Goal: Information Seeking & Learning: Compare options

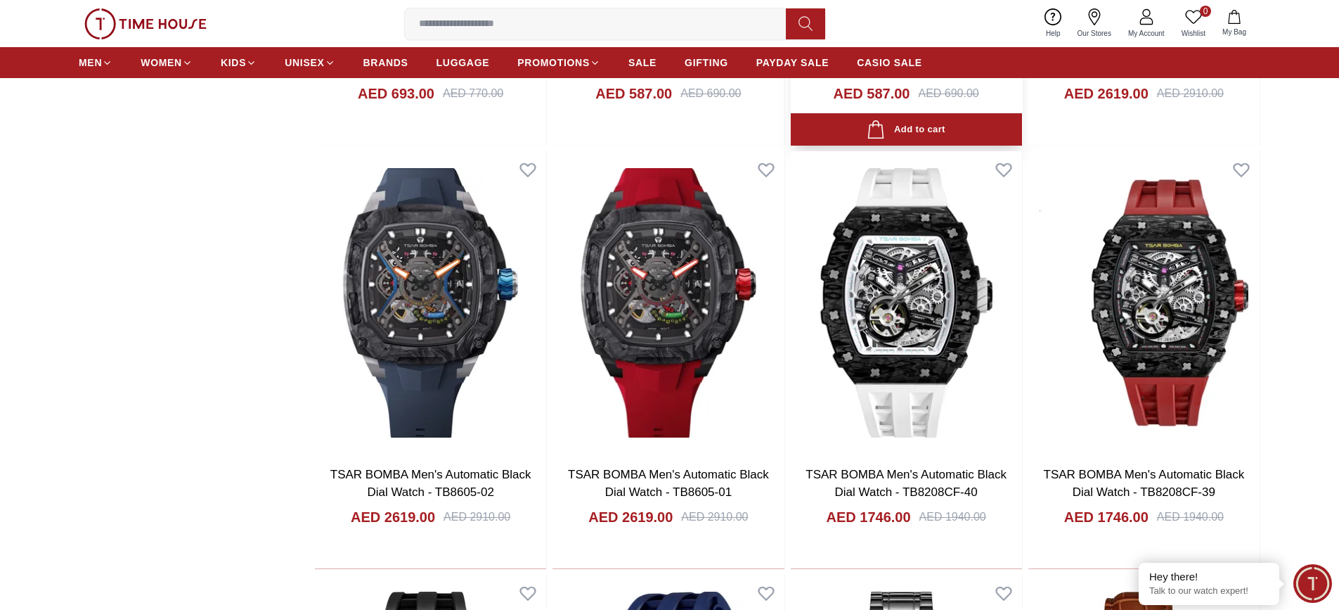
scroll to position [1406, 0]
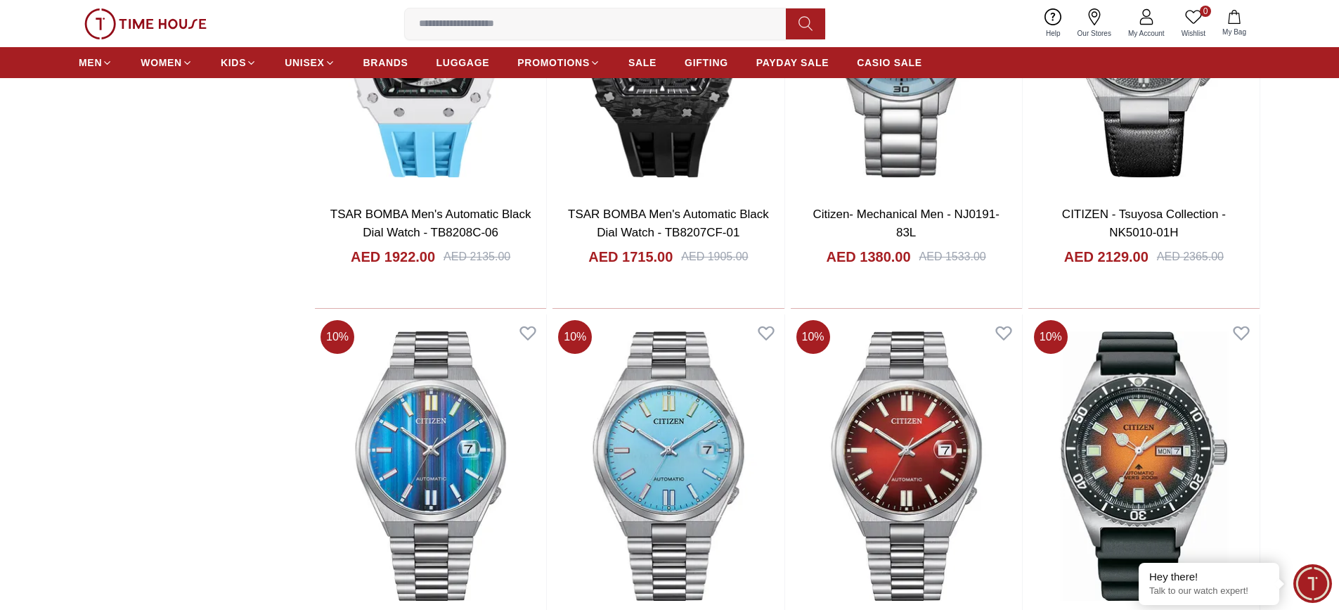
scroll to position [3726, 0]
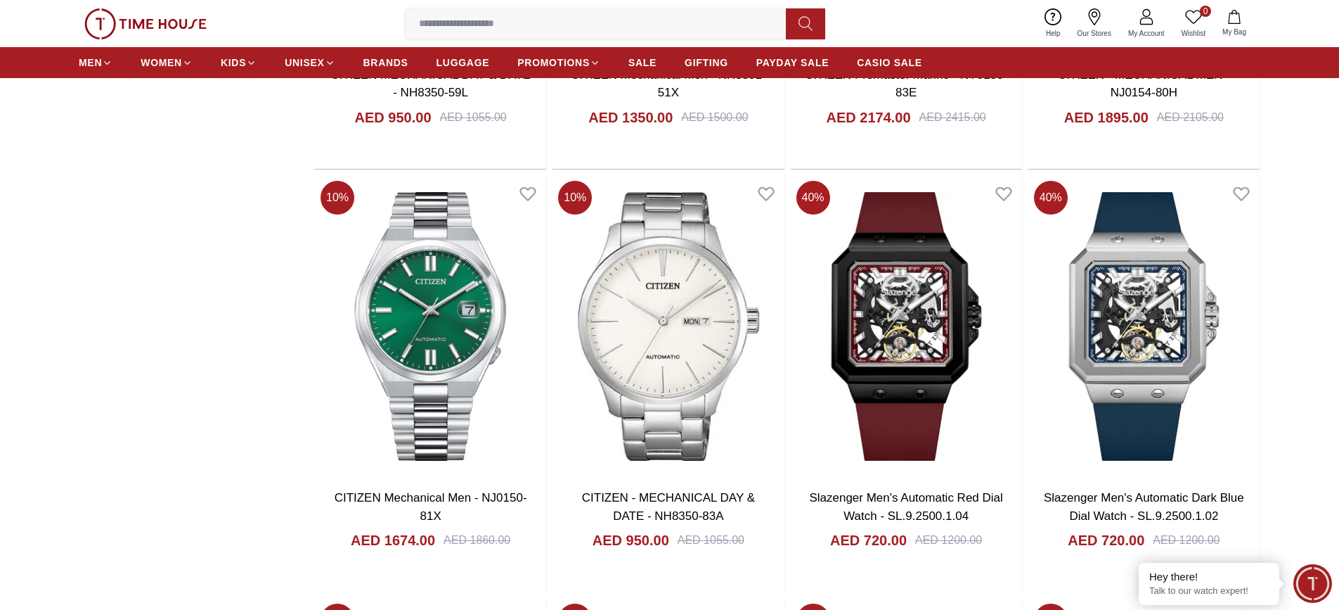
scroll to position [4781, 0]
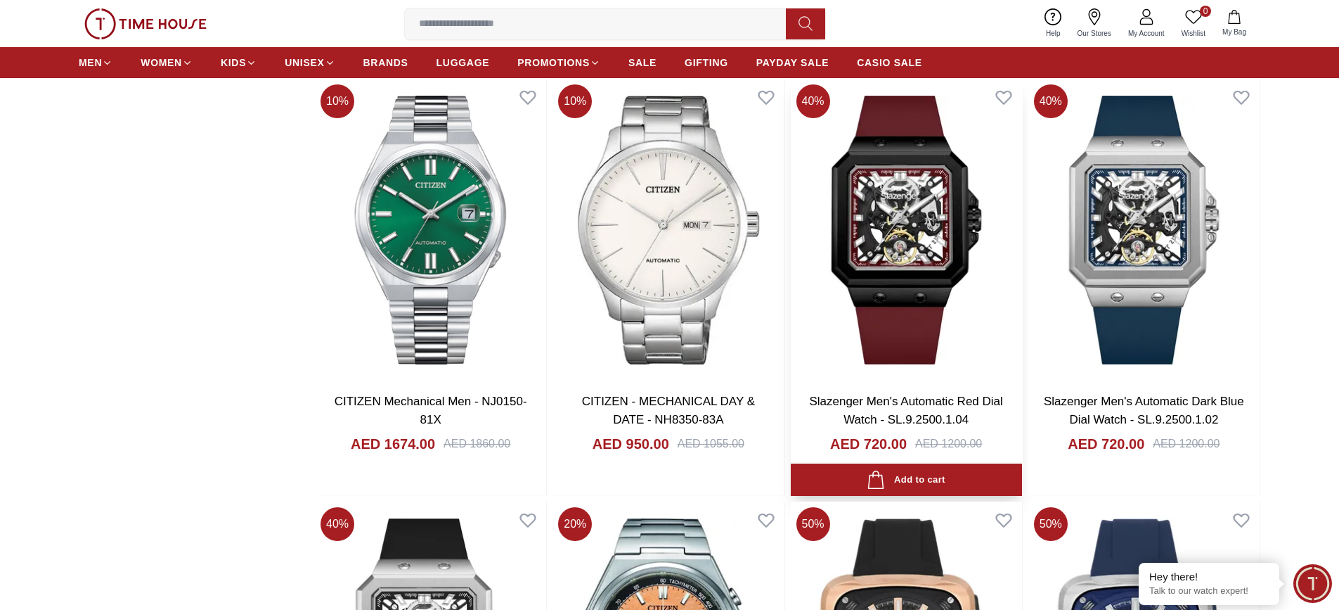
click at [944, 224] on img at bounding box center [906, 230] width 231 height 302
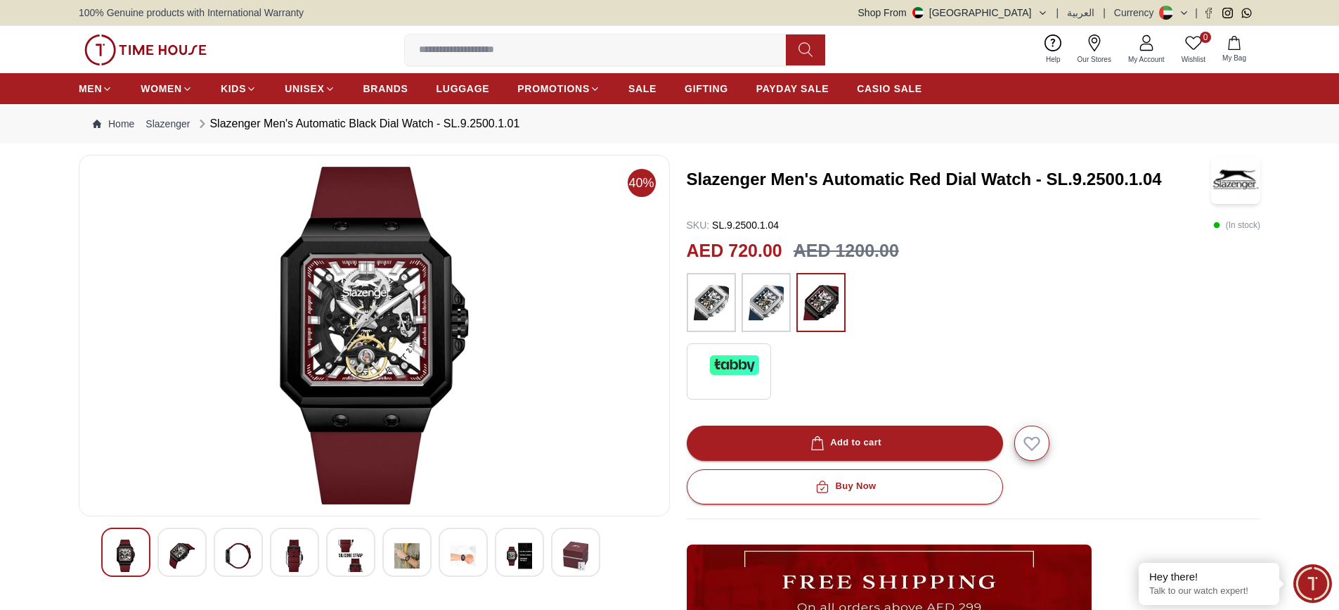
click at [700, 300] on img at bounding box center [711, 302] width 35 height 45
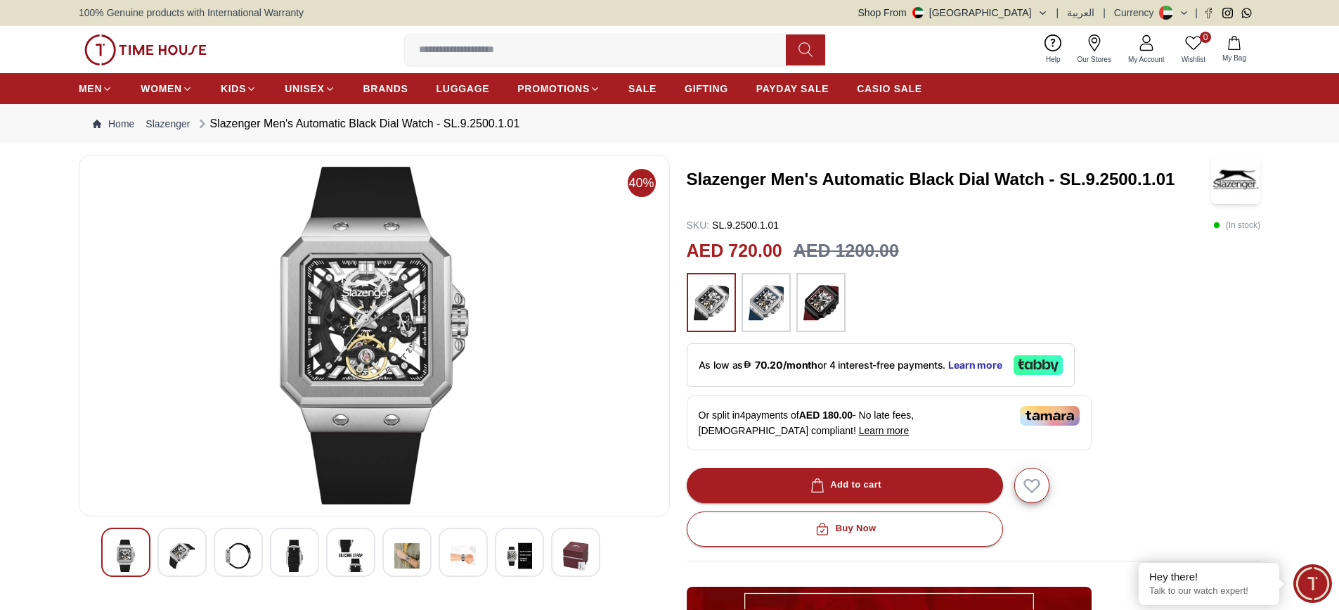
click at [193, 555] on img at bounding box center [181, 555] width 25 height 32
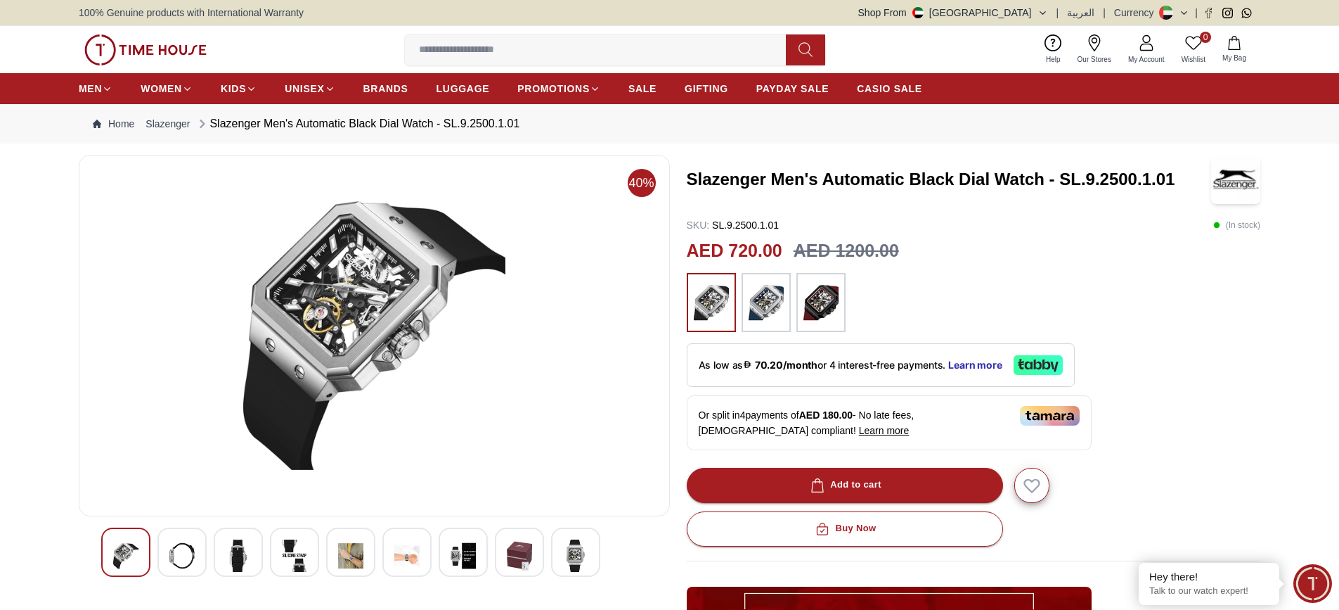
click at [239, 538] on div at bounding box center [238, 551] width 49 height 49
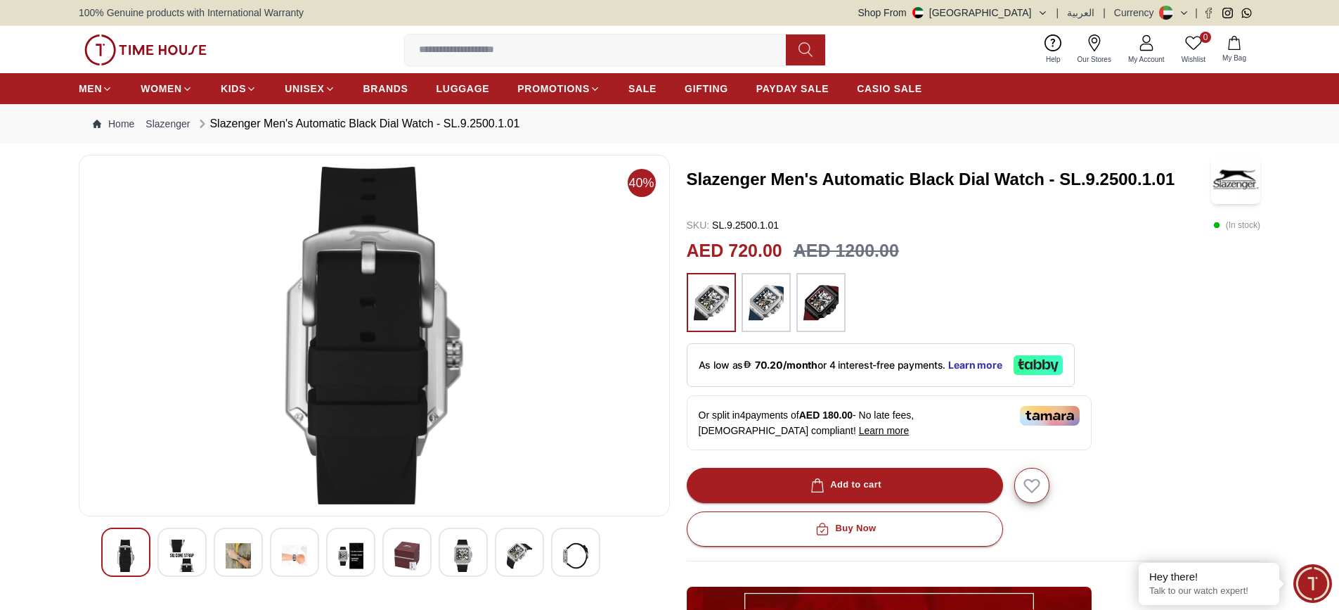
click at [292, 558] on img at bounding box center [294, 555] width 25 height 32
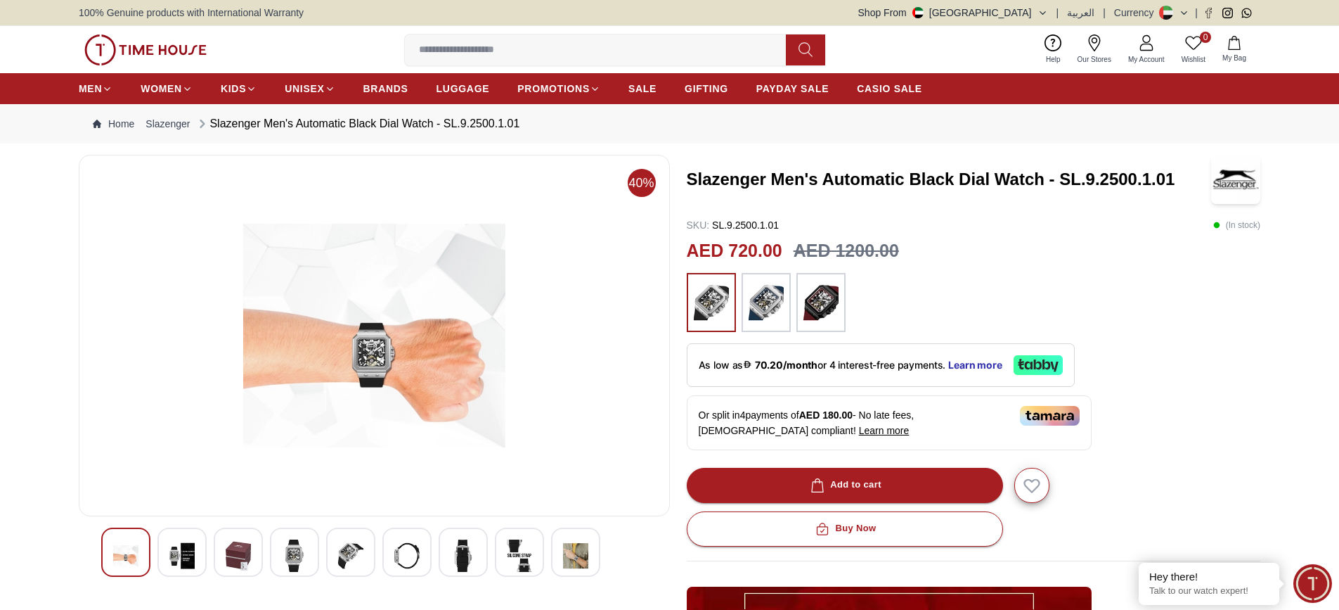
click at [342, 553] on img at bounding box center [350, 555] width 25 height 32
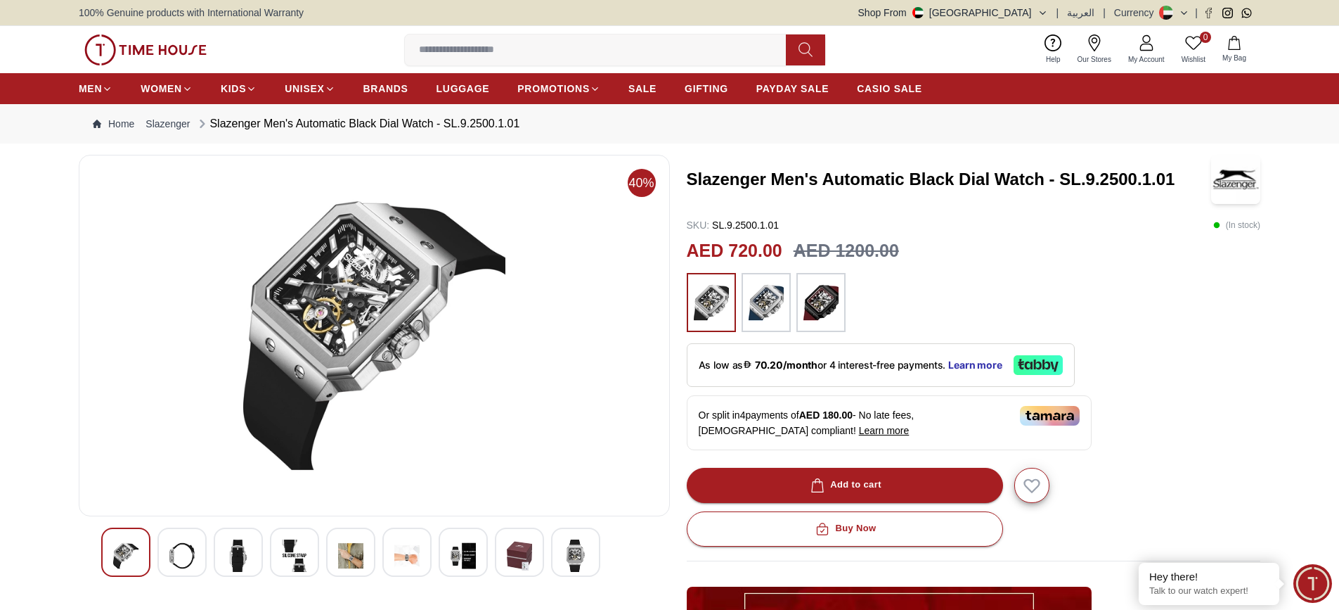
click at [395, 549] on img at bounding box center [406, 555] width 25 height 32
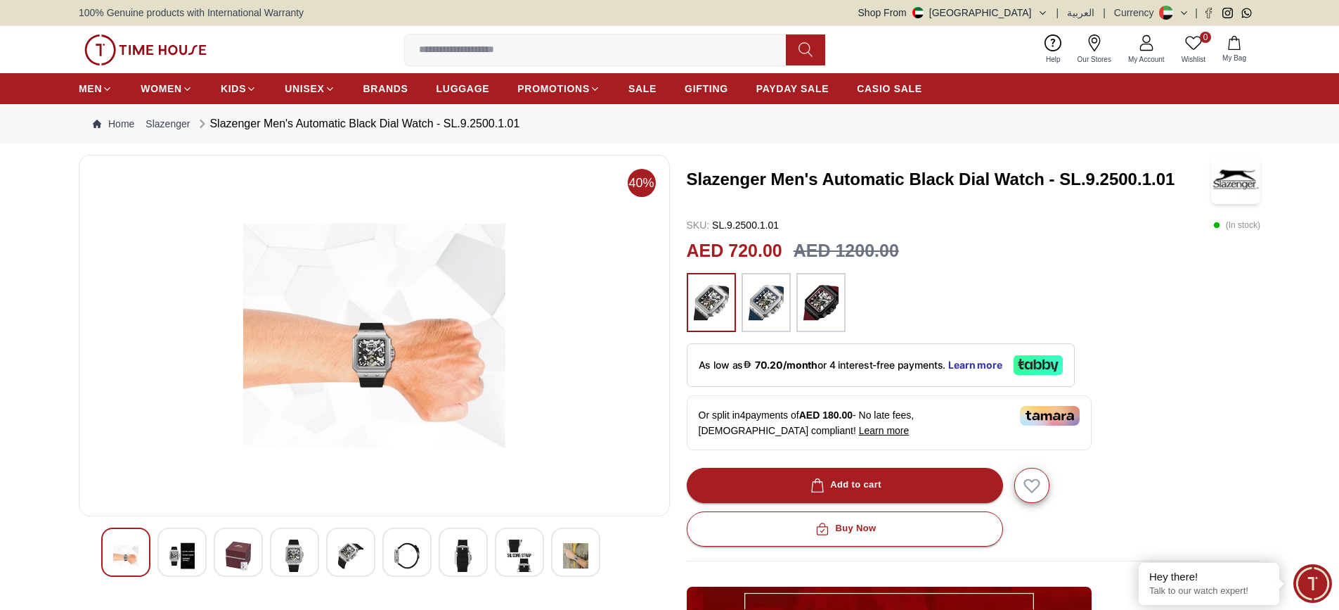
click at [457, 547] on img at bounding box center [463, 555] width 25 height 32
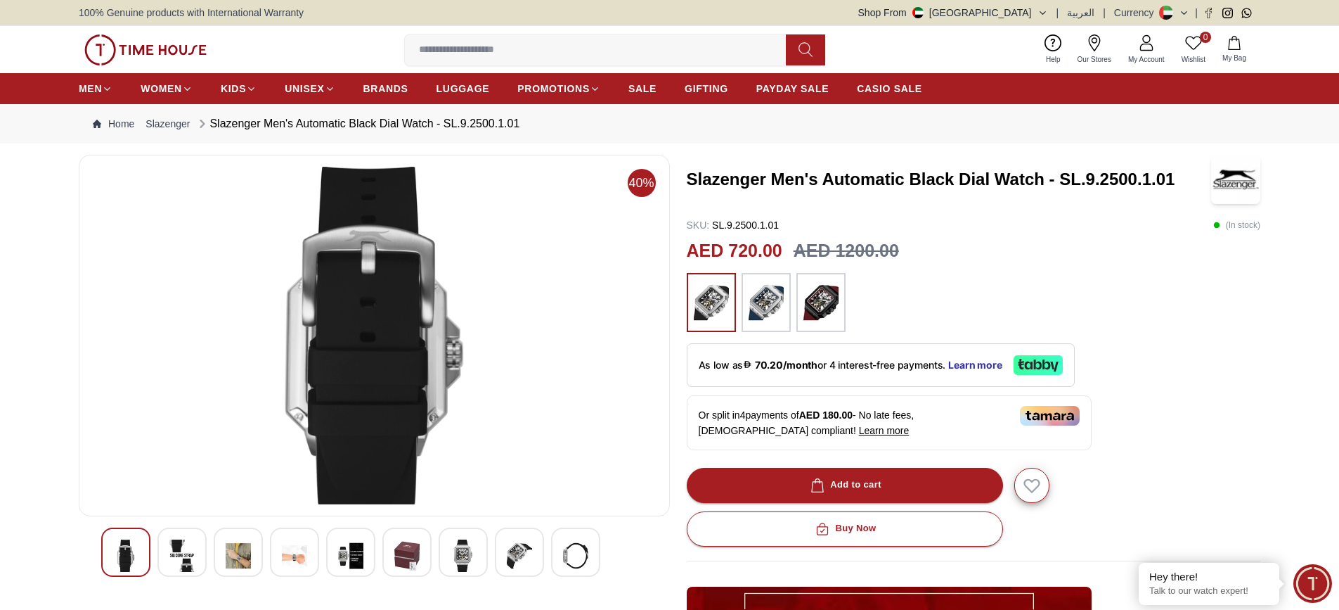
click at [532, 553] on img at bounding box center [519, 555] width 25 height 32
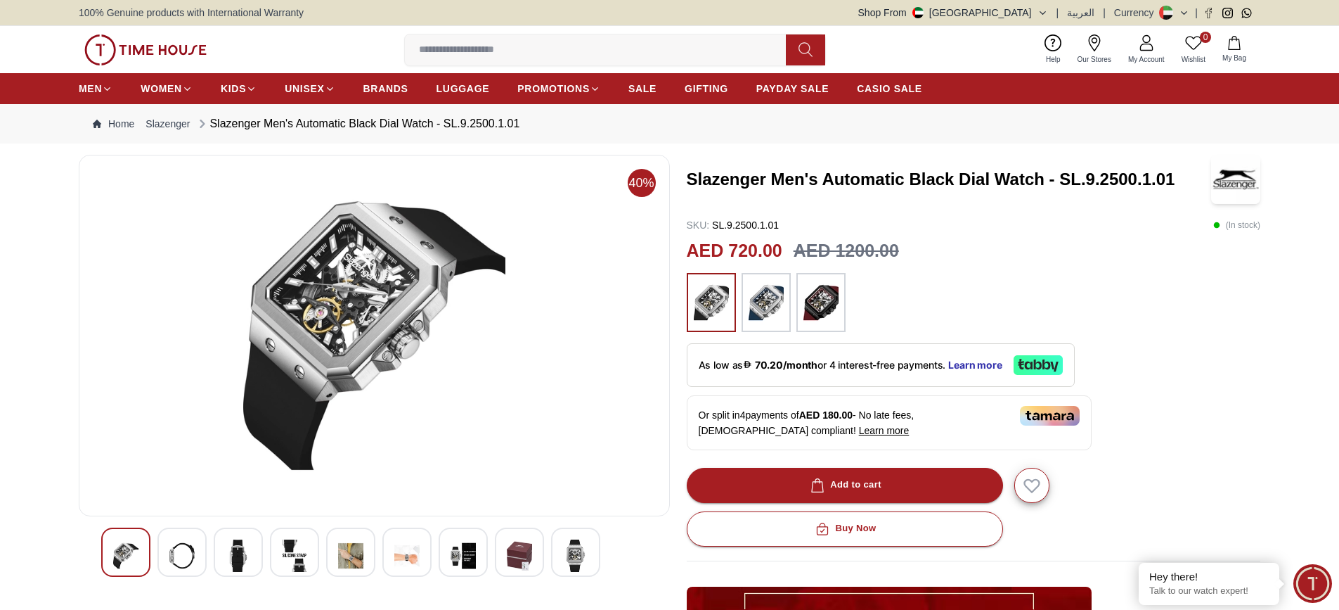
click at [809, 290] on img at bounding box center [821, 302] width 35 height 45
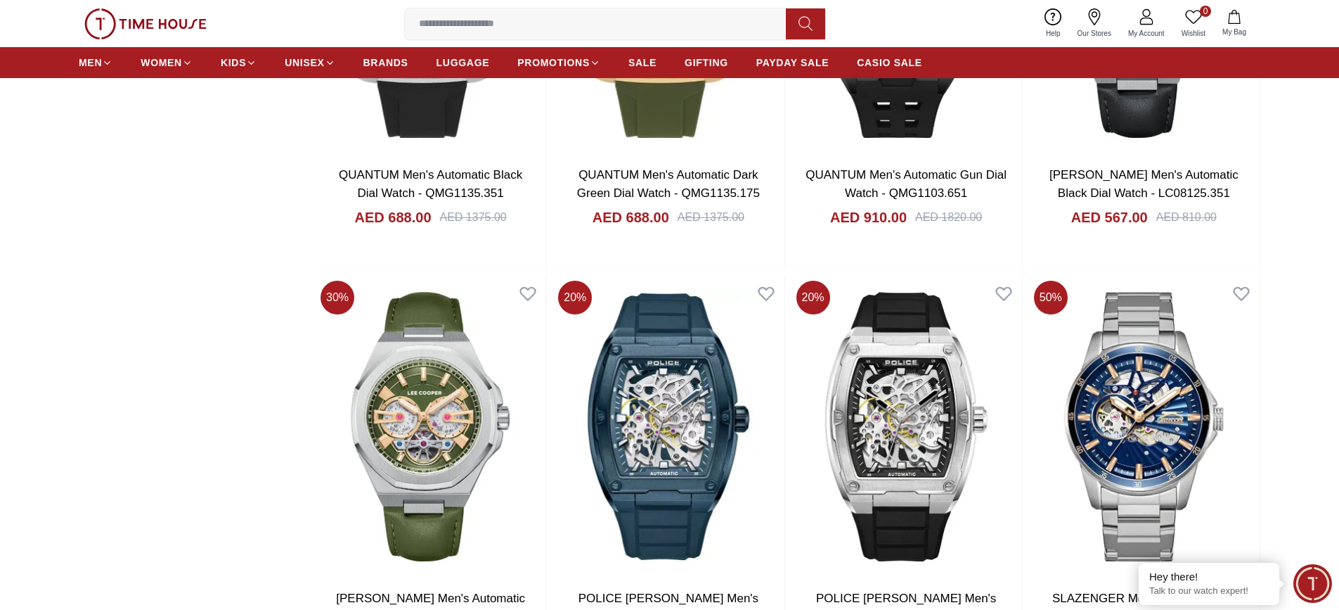
scroll to position [5859, 0]
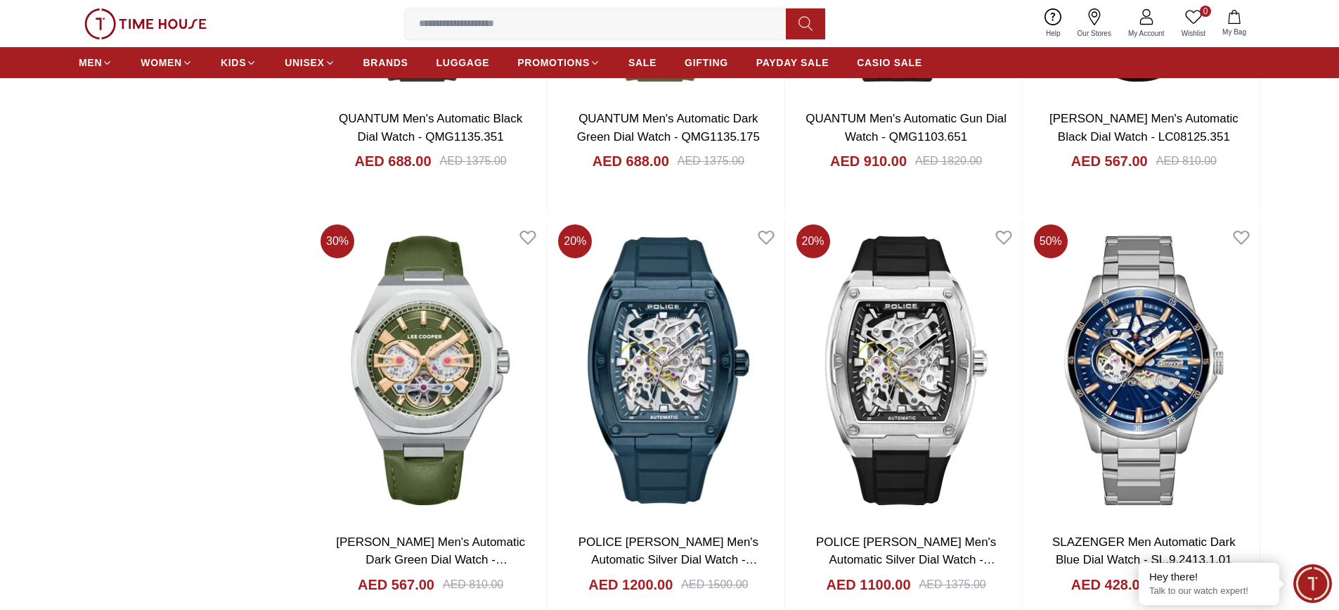
scroll to position [6000, 0]
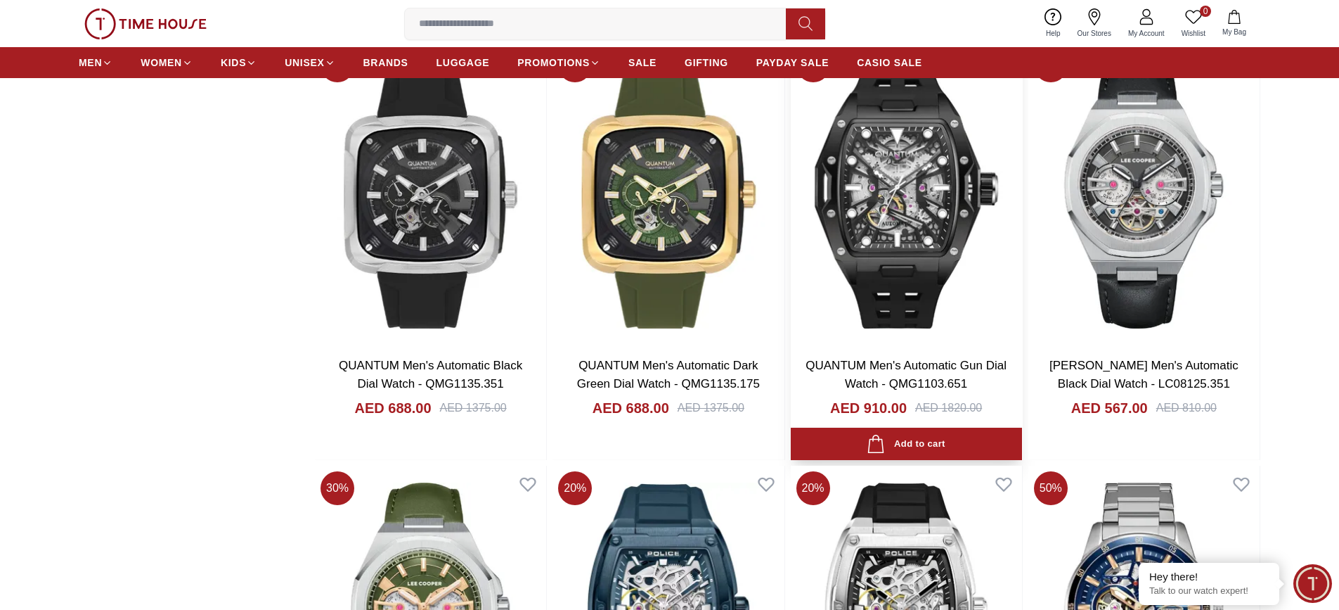
scroll to position [5648, 0]
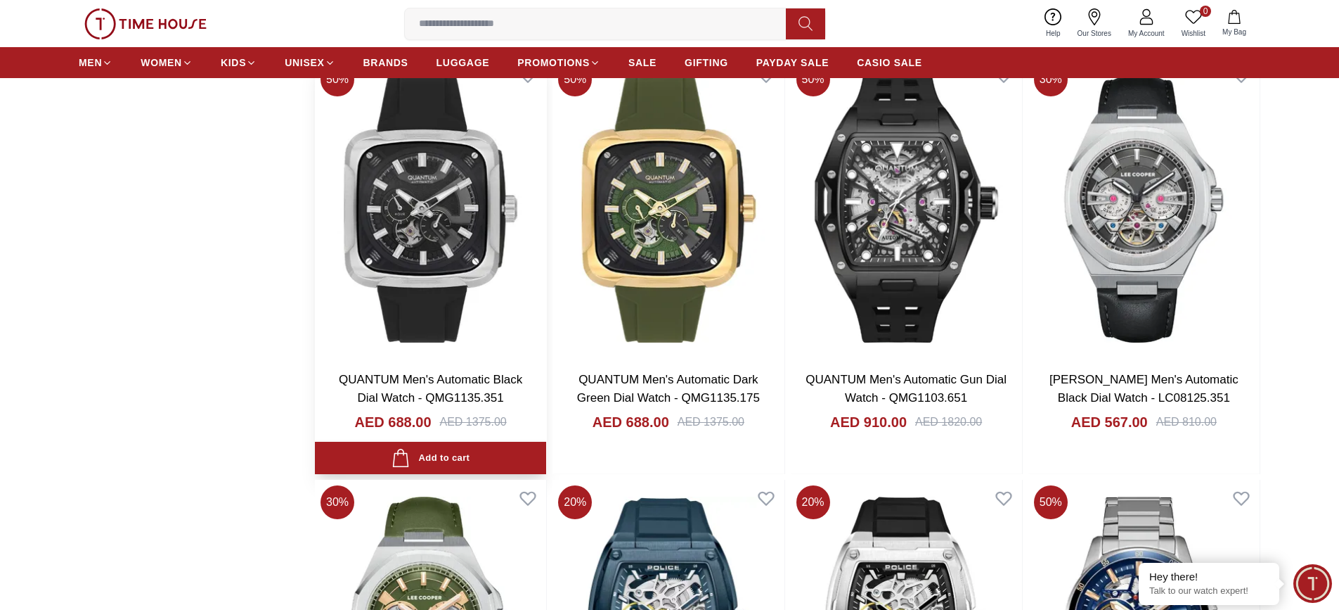
click at [465, 238] on img at bounding box center [430, 208] width 231 height 302
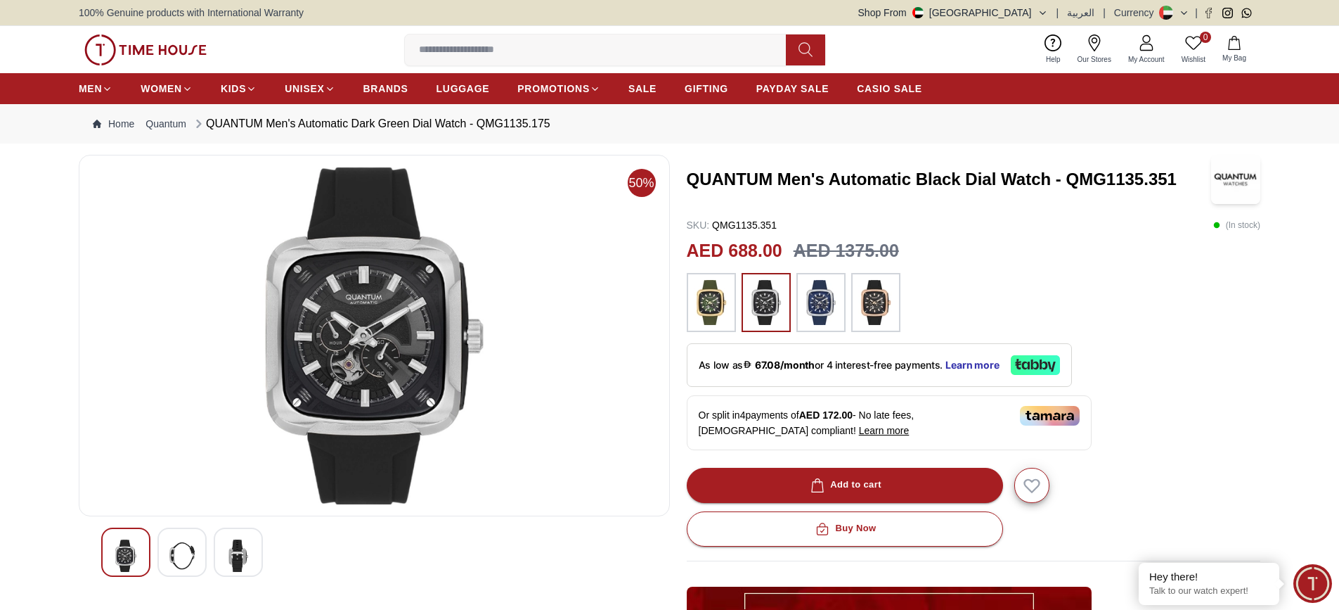
click at [170, 541] on img at bounding box center [181, 555] width 25 height 32
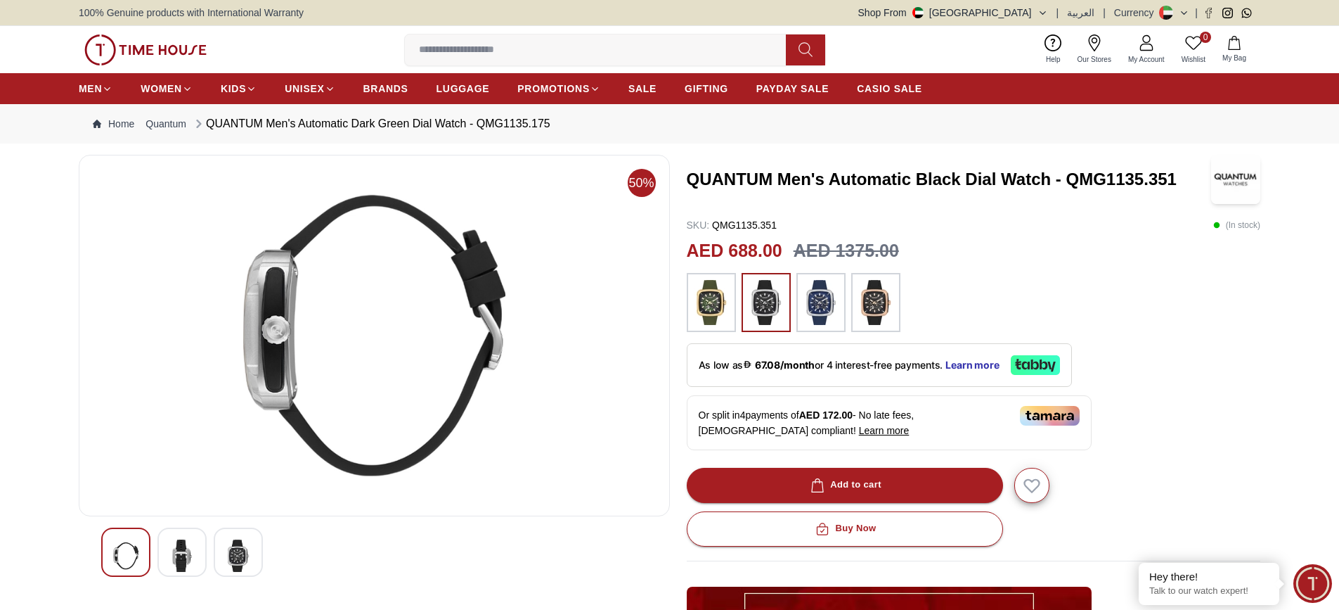
click at [225, 565] on div at bounding box center [238, 551] width 49 height 49
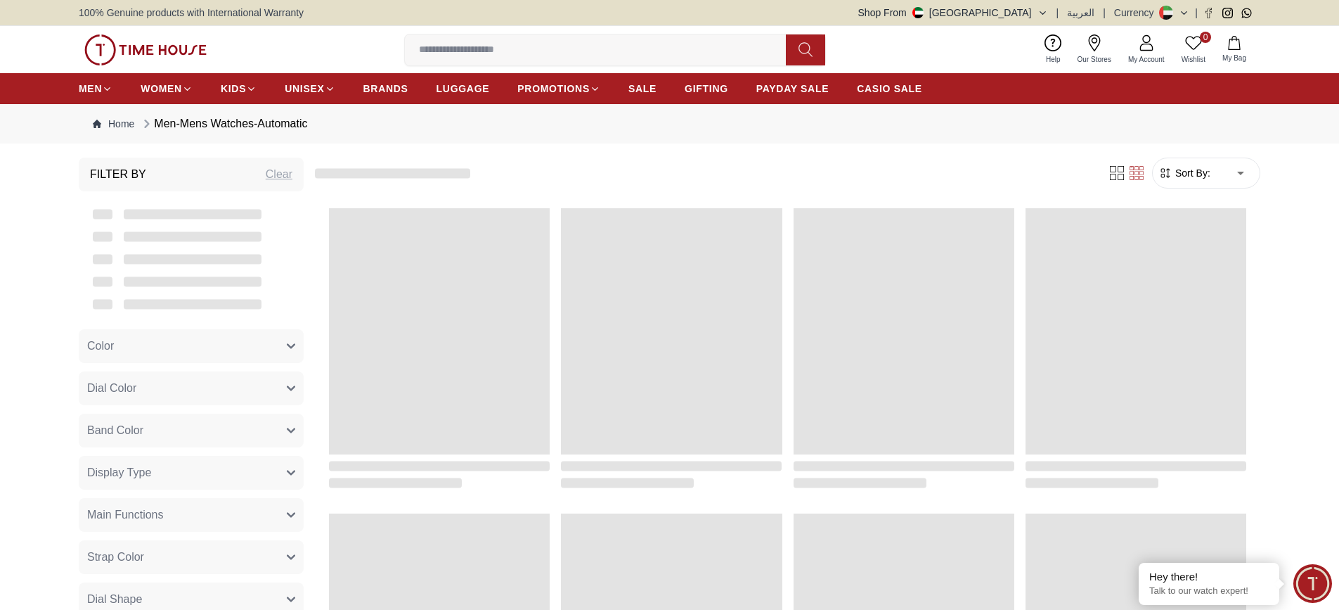
scroll to position [1360, 0]
